Goal: Information Seeking & Learning: Learn about a topic

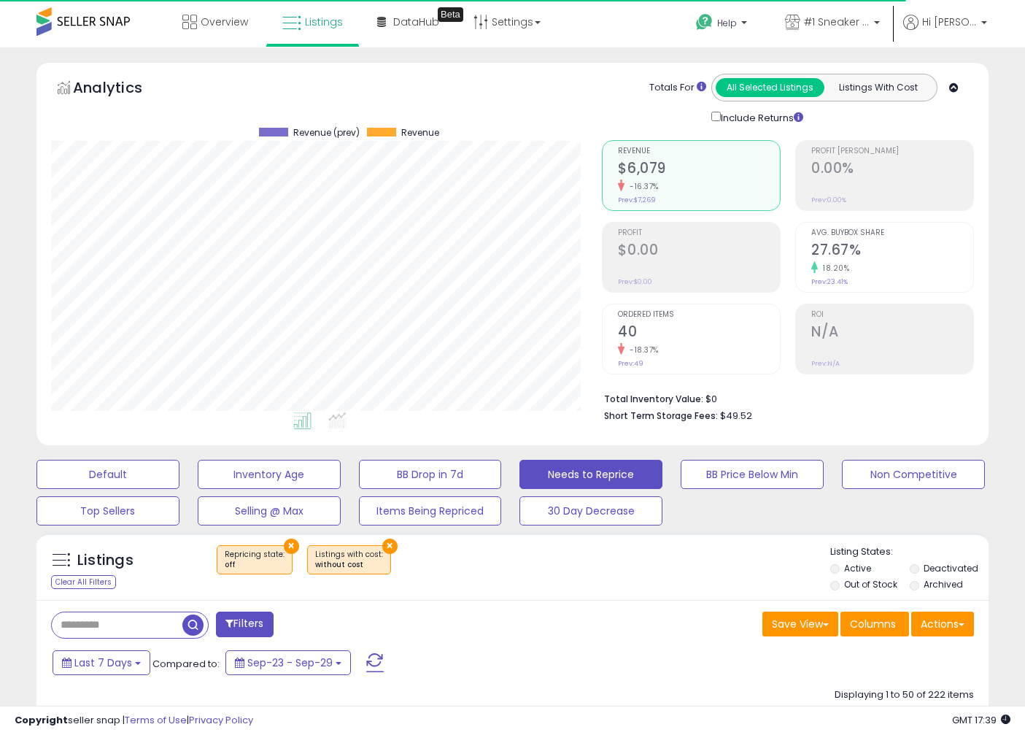
select select "**"
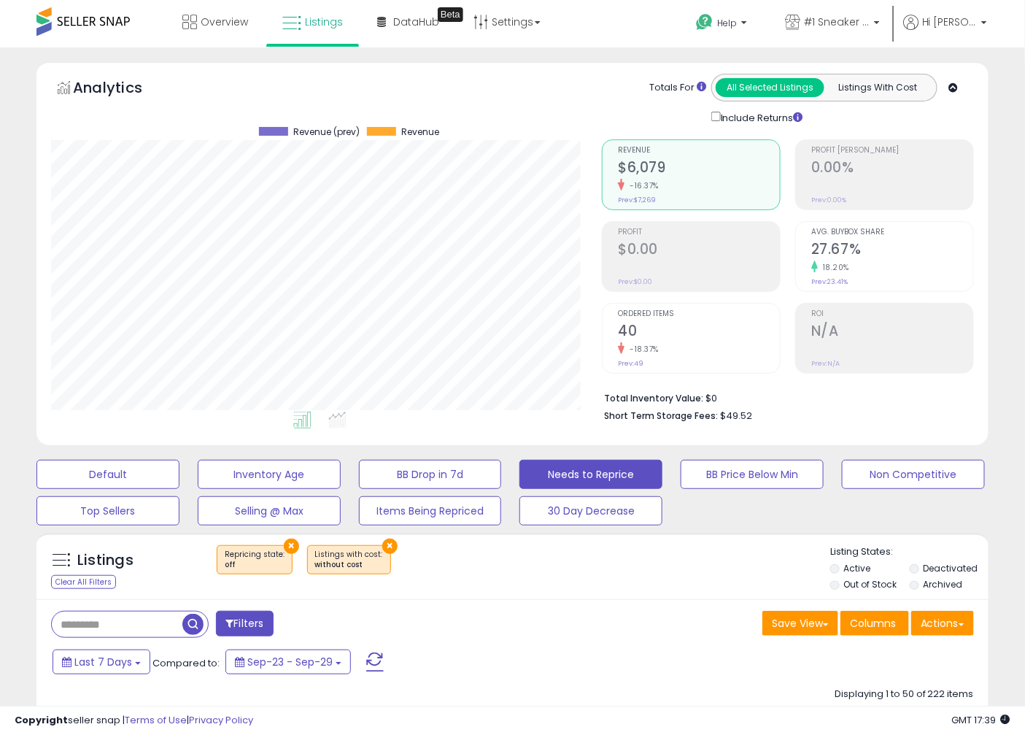
scroll to position [188, 0]
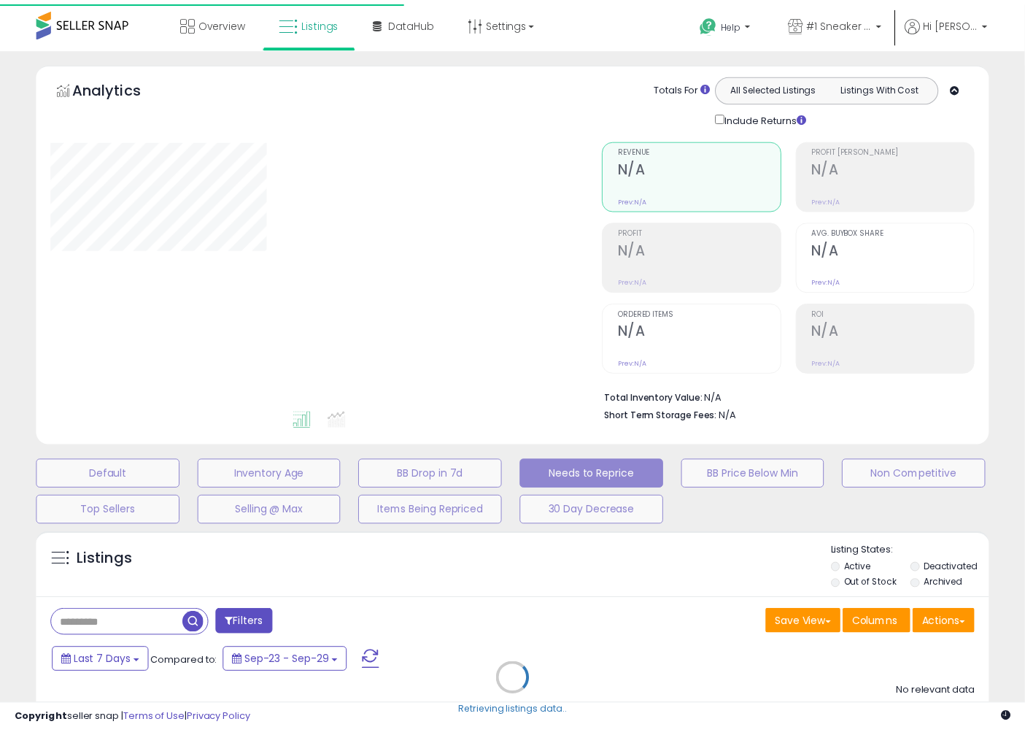
scroll to position [172, 0]
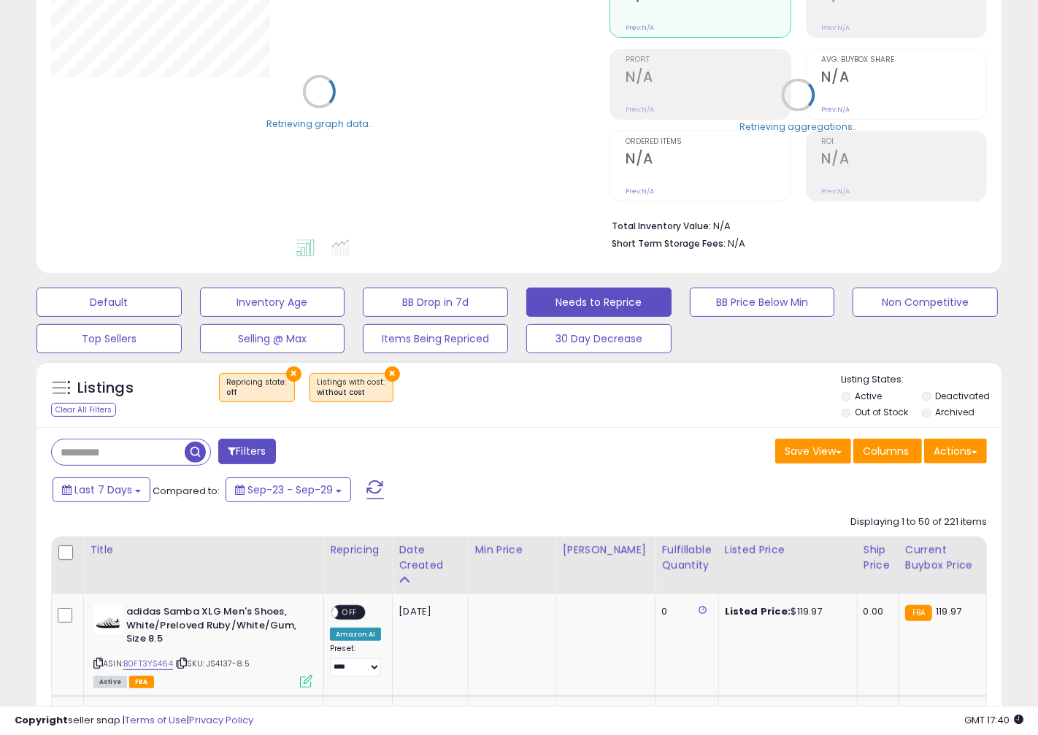
select select "**"
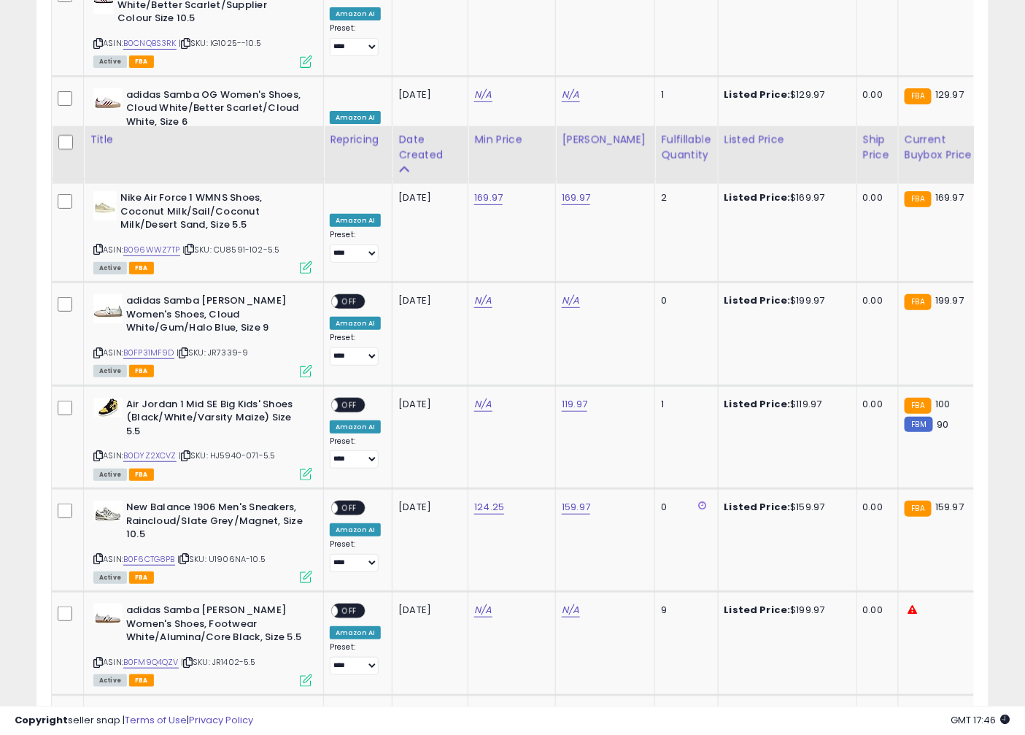
scroll to position [2821, 0]
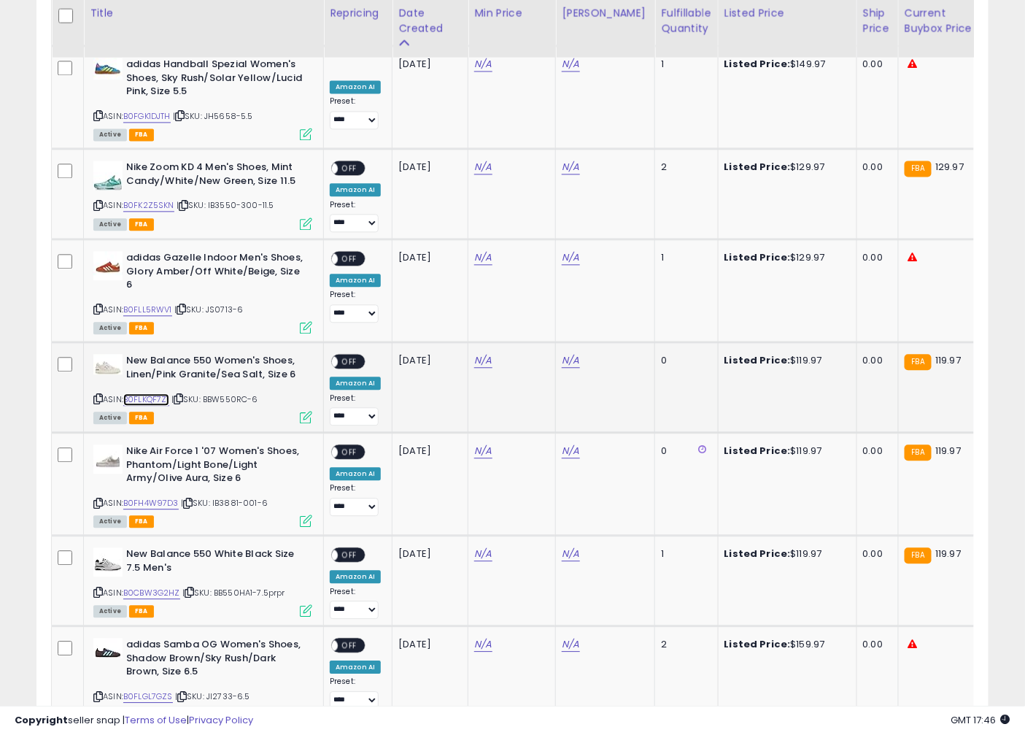
click at [144, 393] on link "B0FLKQF7Z1" at bounding box center [146, 399] width 46 height 12
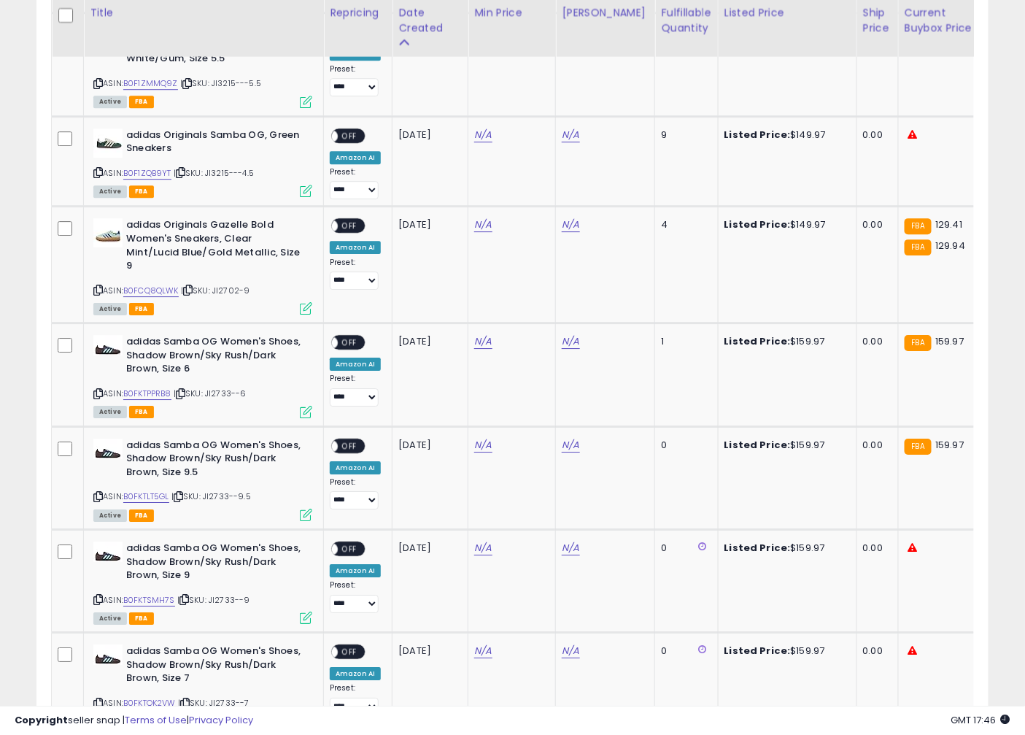
scroll to position [5152, 0]
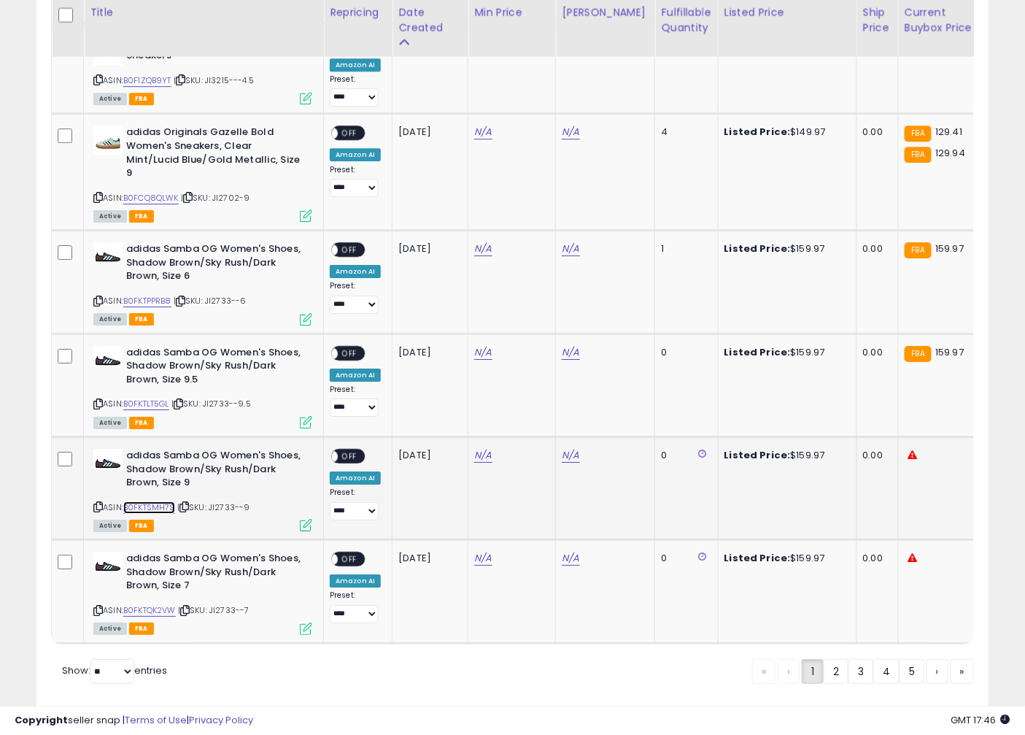
click at [147, 501] on link "B0FKTSMH7S" at bounding box center [149, 507] width 52 height 12
click at [123, 501] on link "B0FKTSMH7S" at bounding box center [149, 507] width 52 height 12
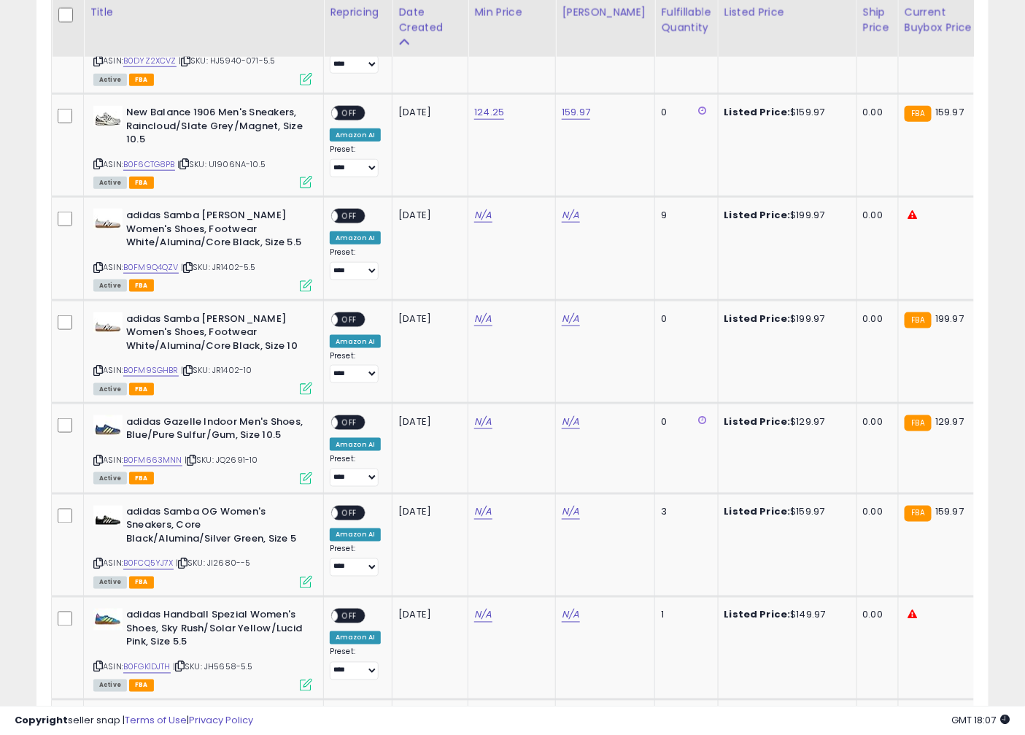
scroll to position [0, 128]
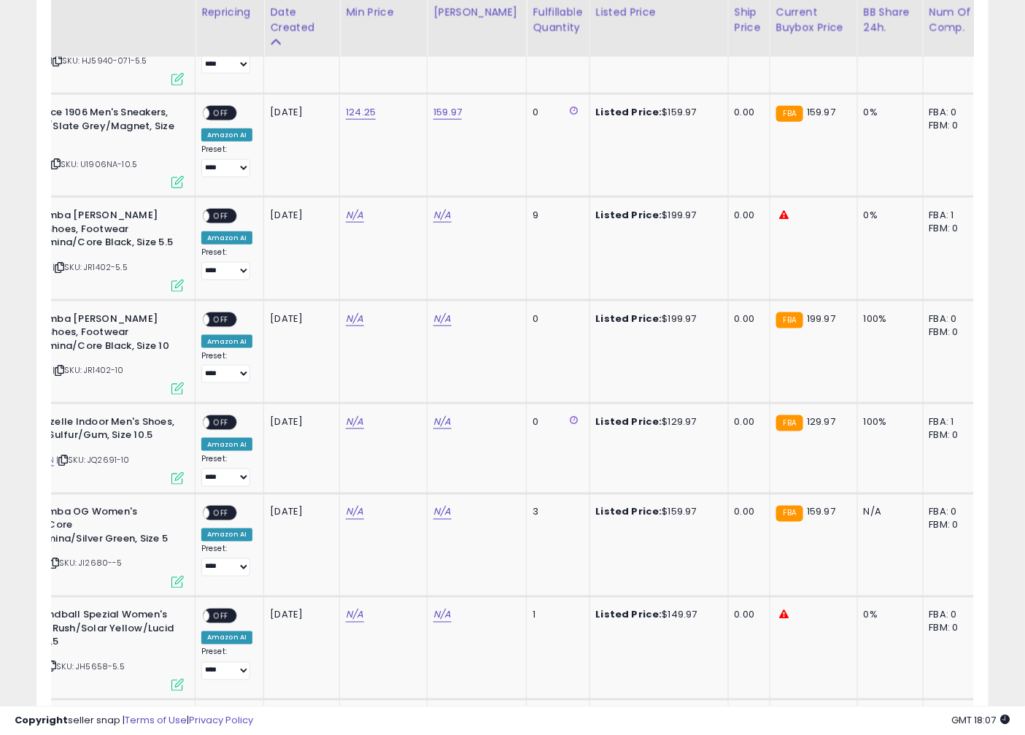
click at [990, 723] on span "GMT 18:07" at bounding box center [981, 720] width 58 height 14
click at [989, 725] on span "GMT 18:07" at bounding box center [981, 720] width 58 height 14
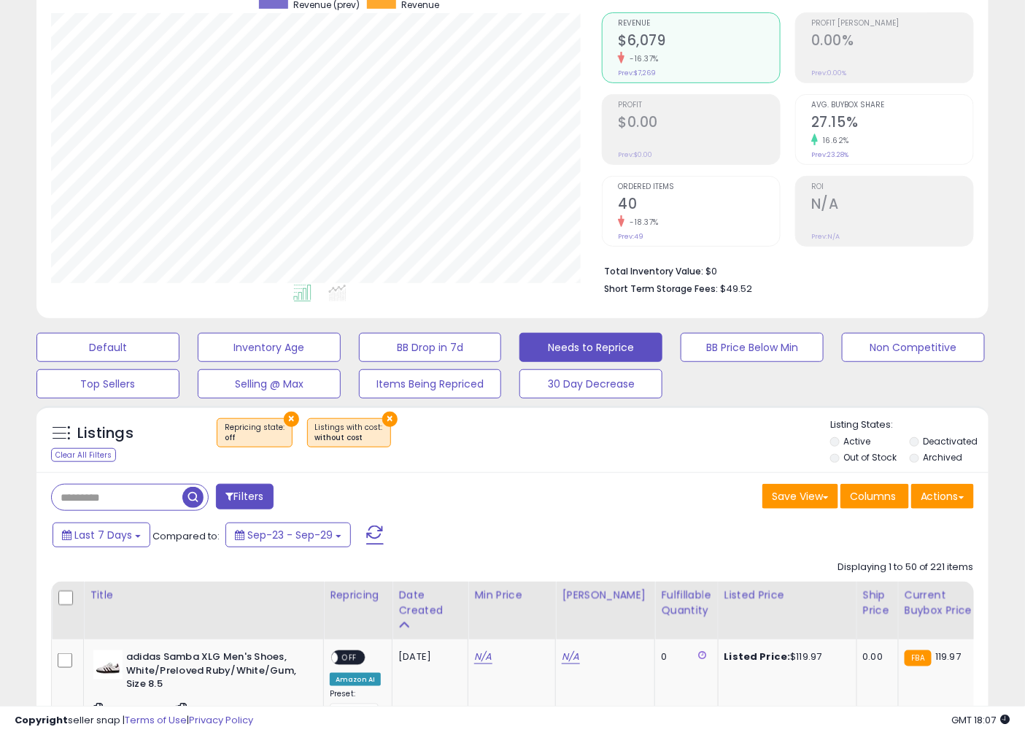
scroll to position [188, 0]
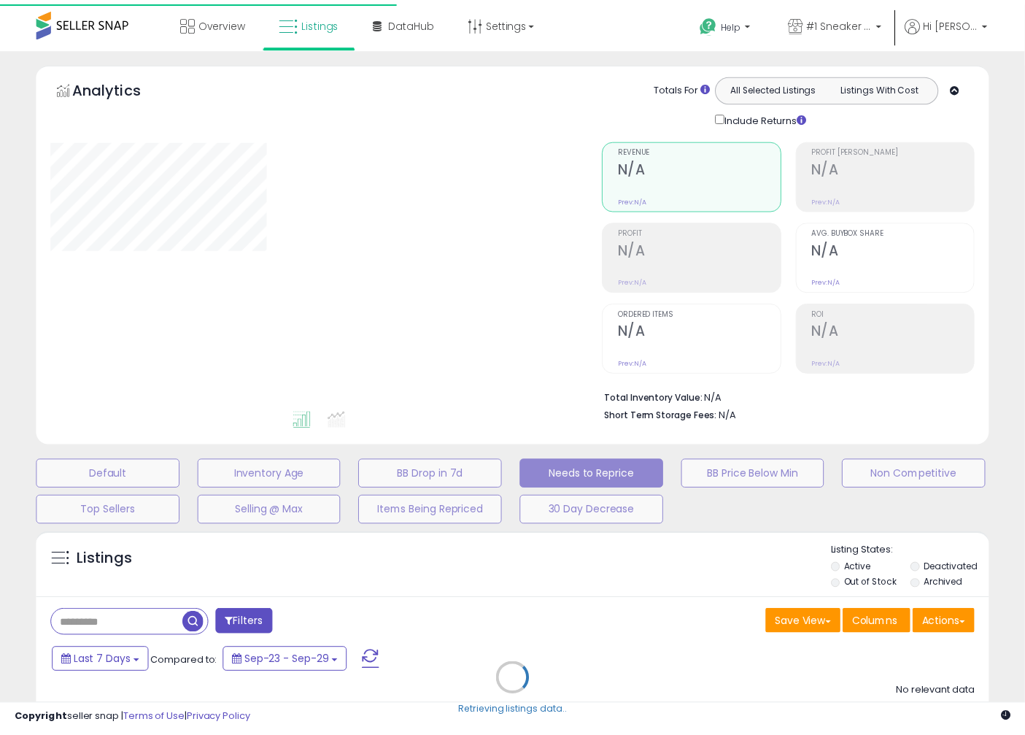
scroll to position [172, 0]
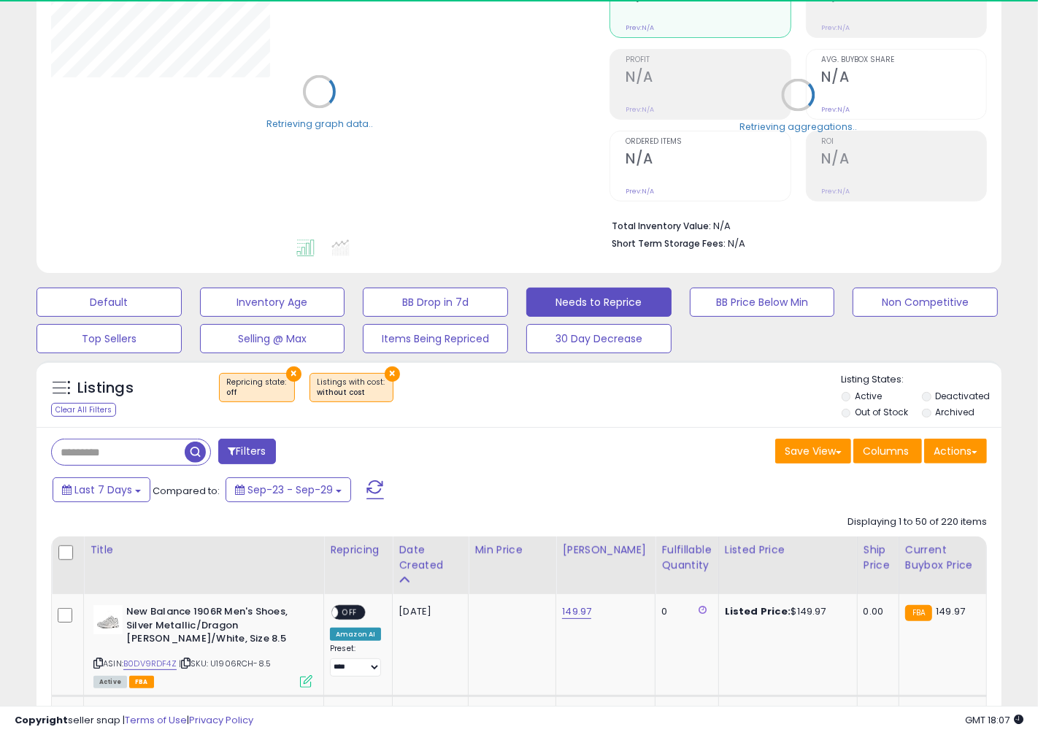
select select "**"
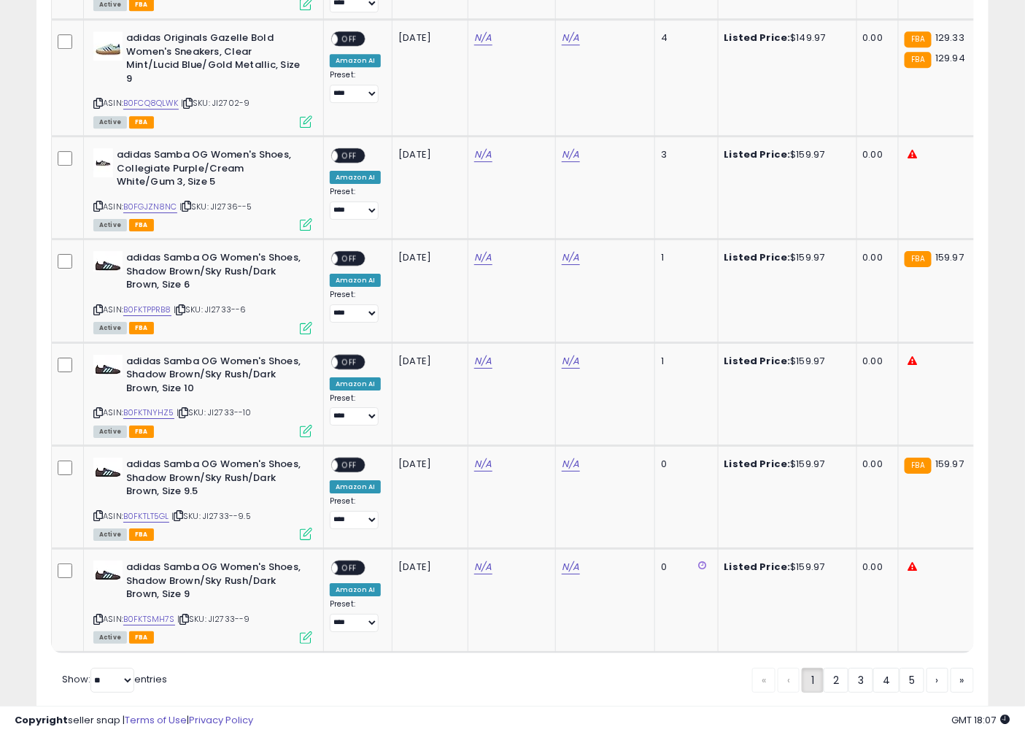
scroll to position [5152, 0]
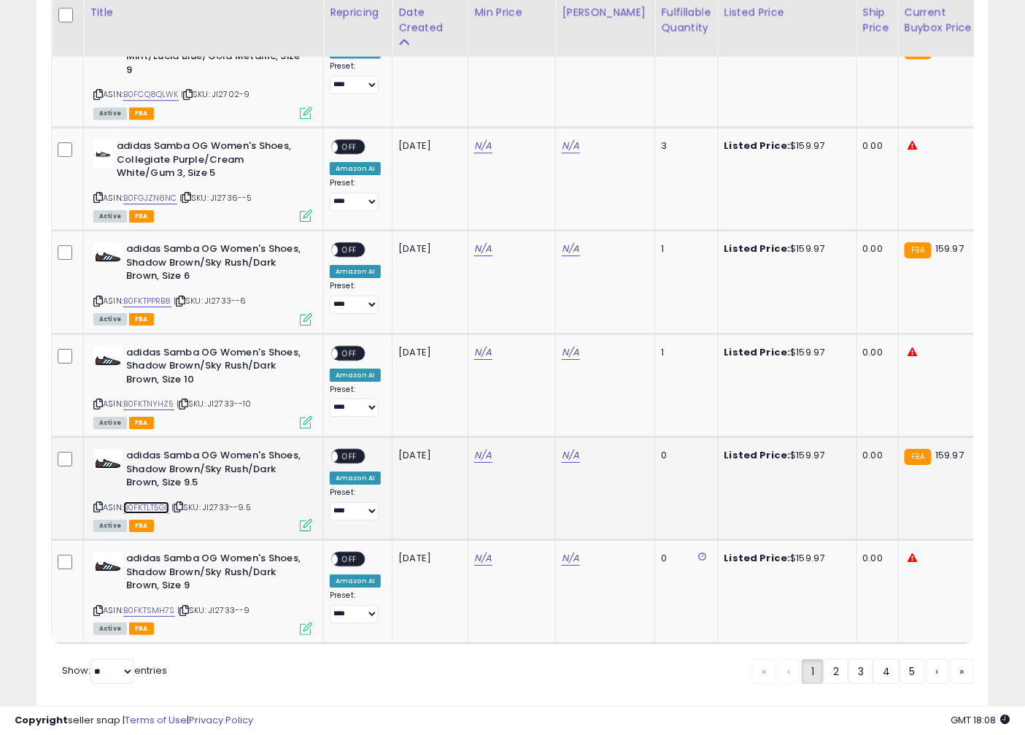
click at [137, 501] on link "B0FKTLT5GL" at bounding box center [146, 507] width 46 height 12
click at [163, 295] on link "B0FKTPPRB8" at bounding box center [147, 301] width 48 height 12
click at [166, 398] on link "B0FKTNYHZ5" at bounding box center [148, 404] width 51 height 12
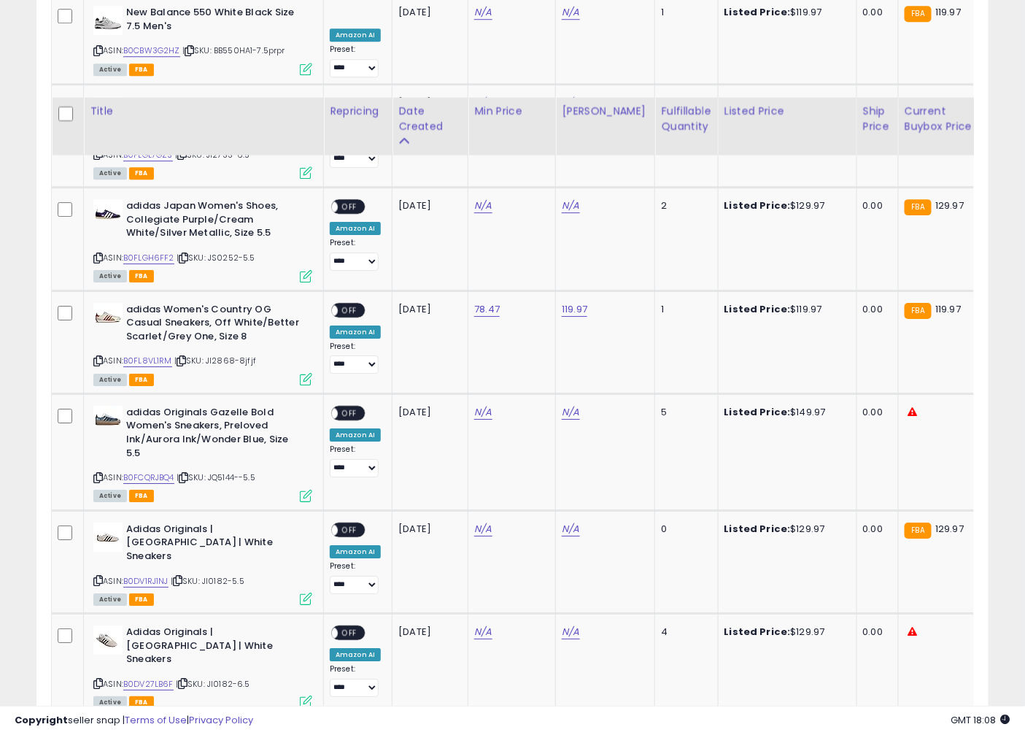
scroll to position [3449, 0]
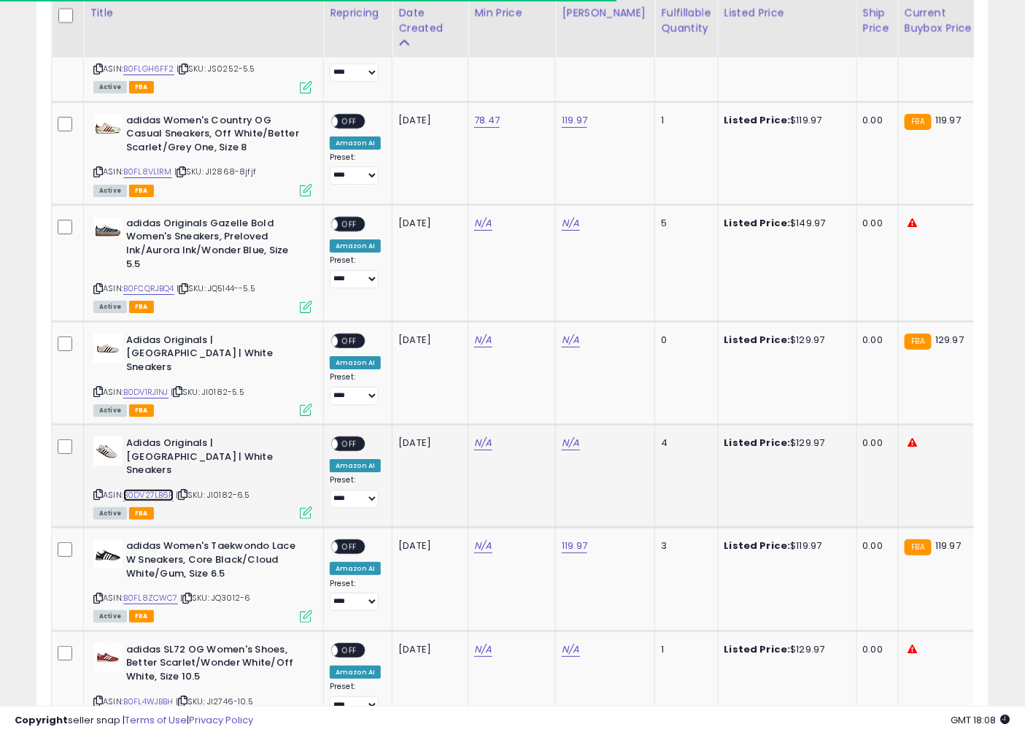
click at [162, 489] on link "B0DV27LB6F" at bounding box center [148, 495] width 50 height 12
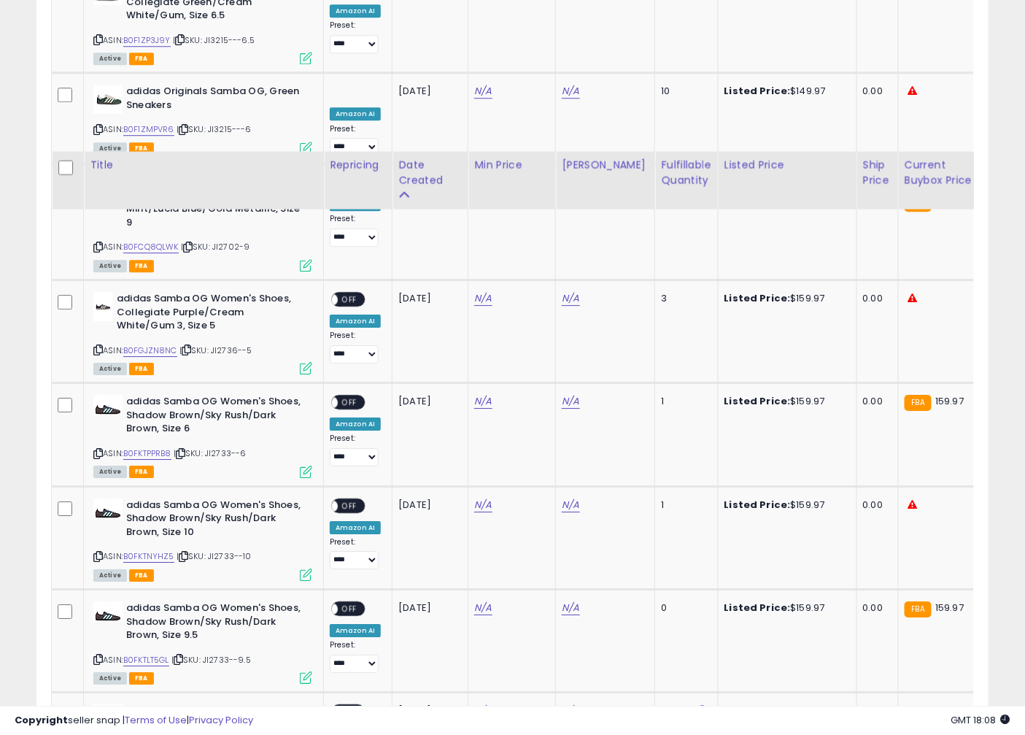
scroll to position [4963, 0]
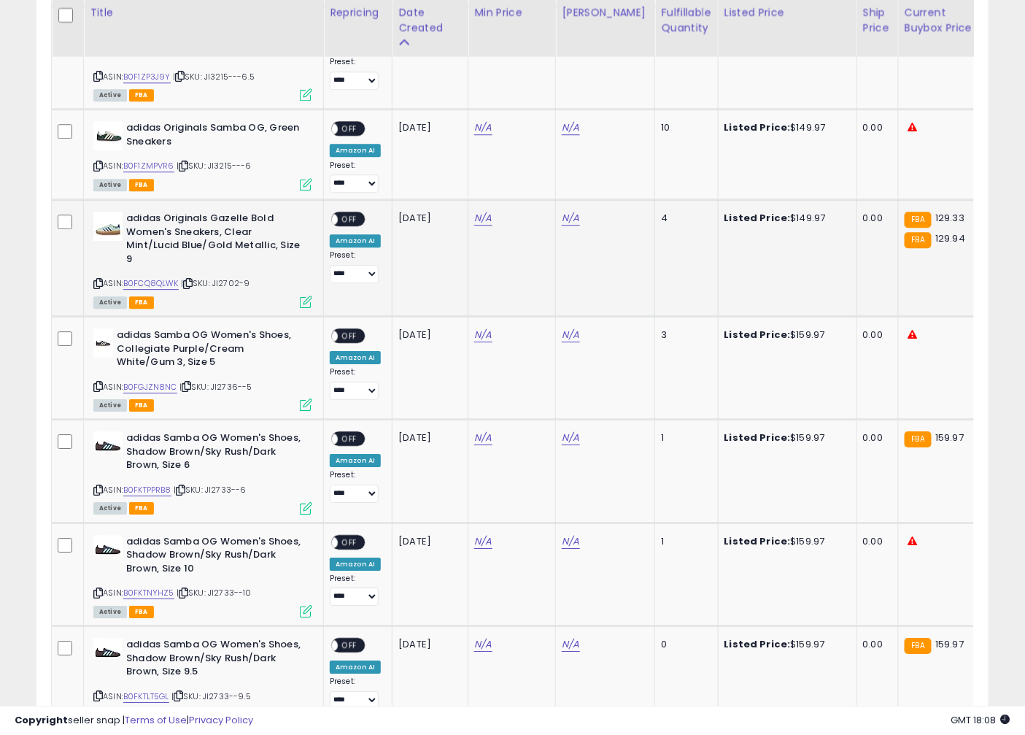
click at [774, 212] on div "Listed Price: $149.97" at bounding box center [785, 218] width 121 height 13
click at [144, 277] on link "B0FCQ8QLWK" at bounding box center [150, 283] width 55 height 12
click at [185, 162] on icon at bounding box center [183, 166] width 9 height 8
